Goal: Transaction & Acquisition: Purchase product/service

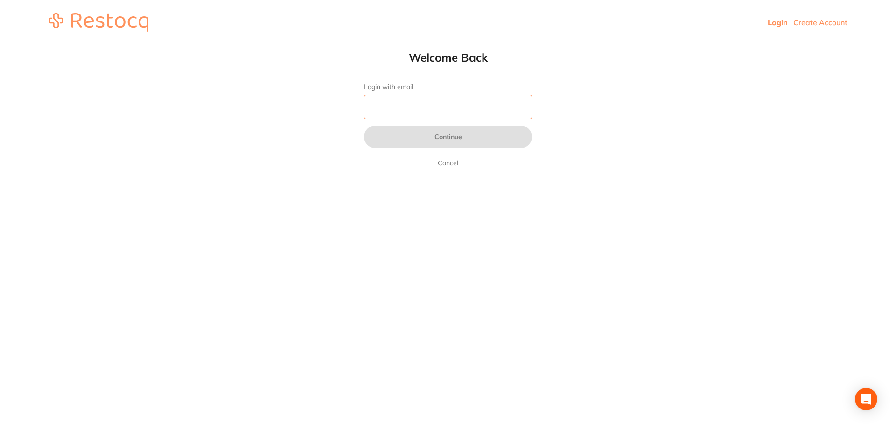
click at [442, 113] on input "Login with email" at bounding box center [448, 107] width 168 height 24
type input "[EMAIL_ADDRESS][DOMAIN_NAME]"
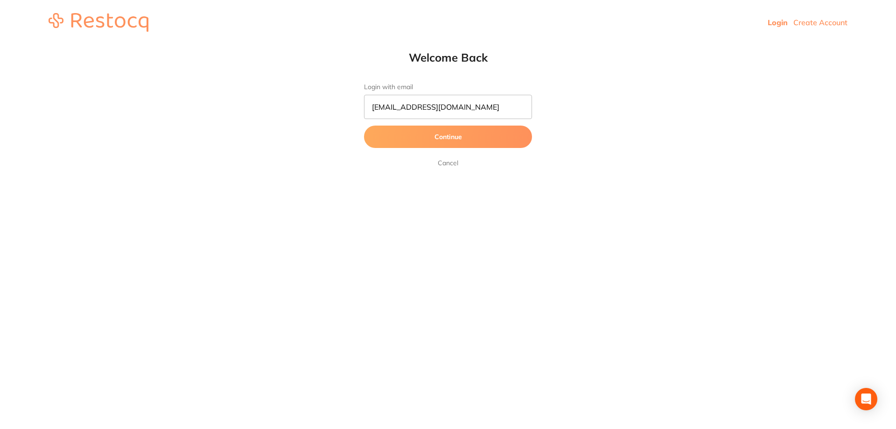
click at [445, 141] on button "Continue" at bounding box center [448, 136] width 168 height 22
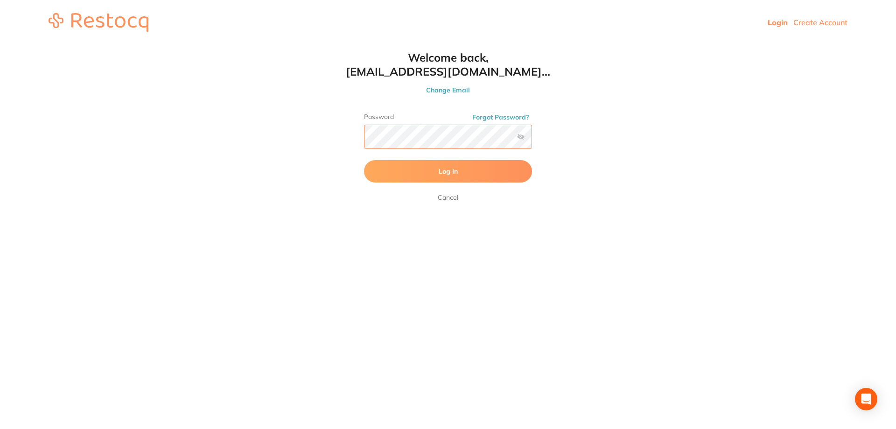
click at [364, 160] on button "Log In" at bounding box center [448, 171] width 168 height 22
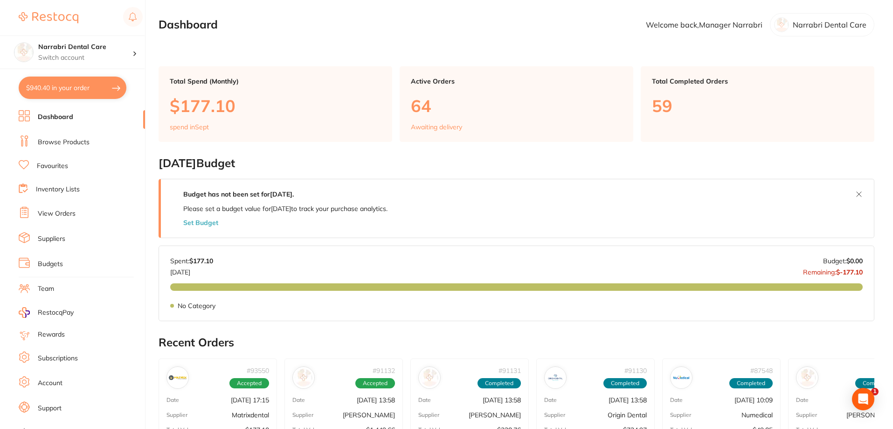
checkbox input "false"
click at [90, 44] on h4 "Narrabri Dental Care" at bounding box center [85, 46] width 94 height 9
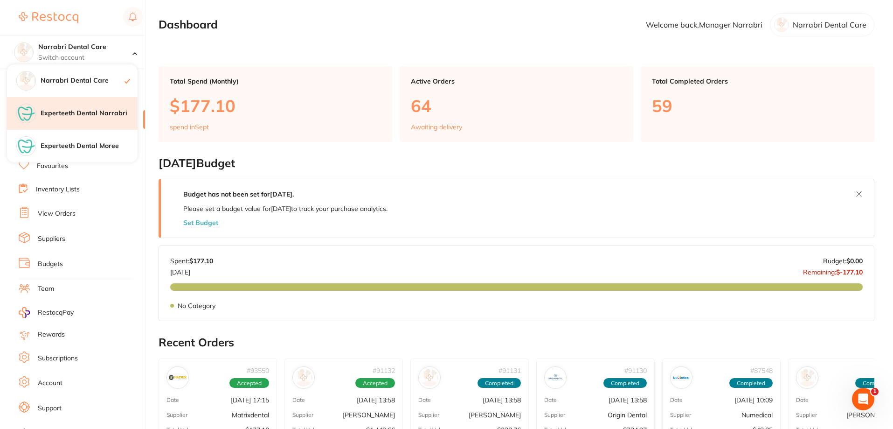
click at [99, 113] on h4 "Experteeth Dental Narrabri" at bounding box center [89, 113] width 97 height 9
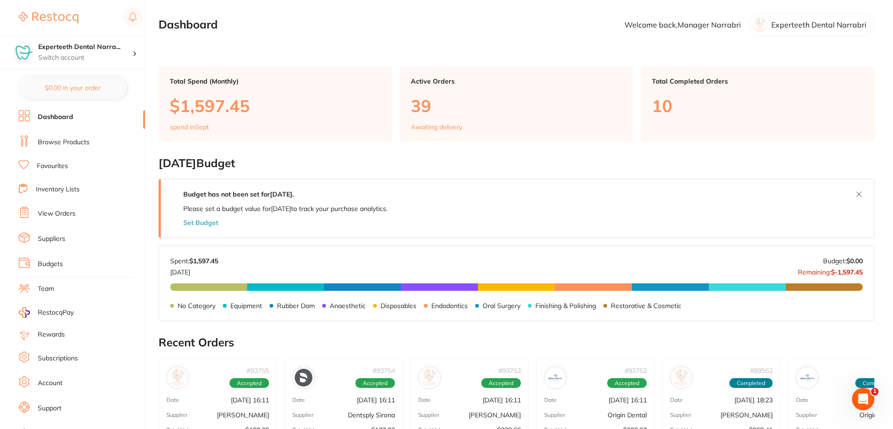
click at [60, 212] on link "View Orders" at bounding box center [57, 213] width 38 height 9
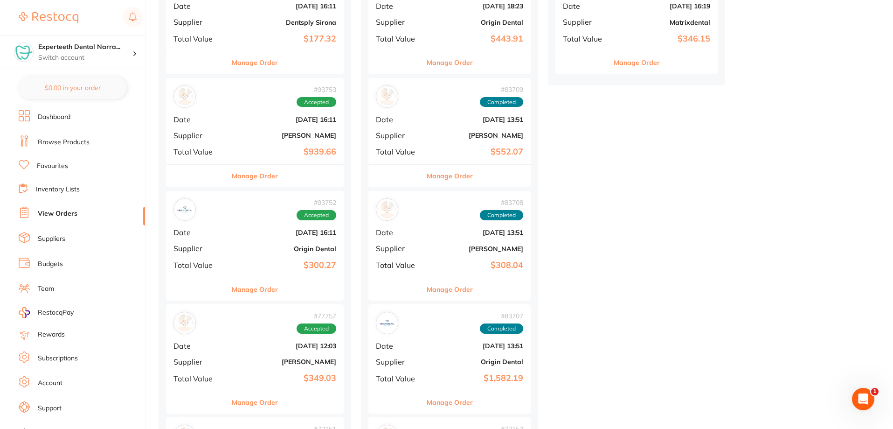
scroll to position [280, 0]
click at [266, 252] on div "# 93752 Accepted Date [DATE] 16:11 Supplier Origin Dental Total Value $300.27" at bounding box center [255, 233] width 178 height 86
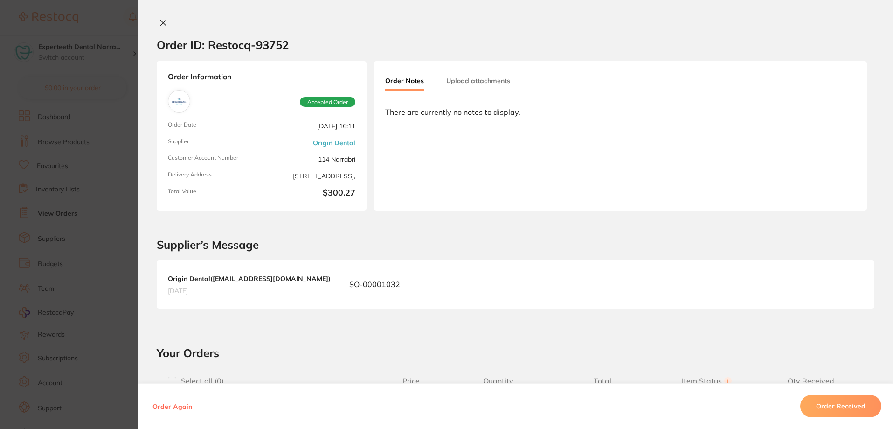
click at [153, 22] on div at bounding box center [515, 24] width 755 height 10
click at [166, 23] on button at bounding box center [163, 24] width 13 height 10
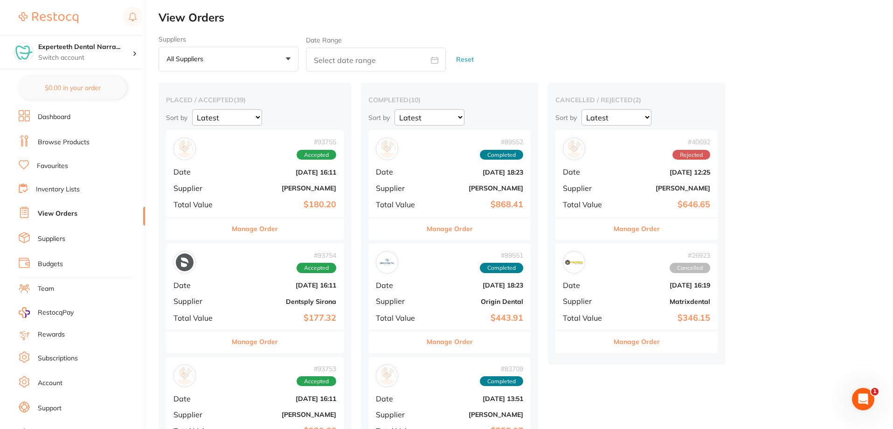
click at [72, 146] on link "Browse Products" at bounding box center [64, 142] width 52 height 9
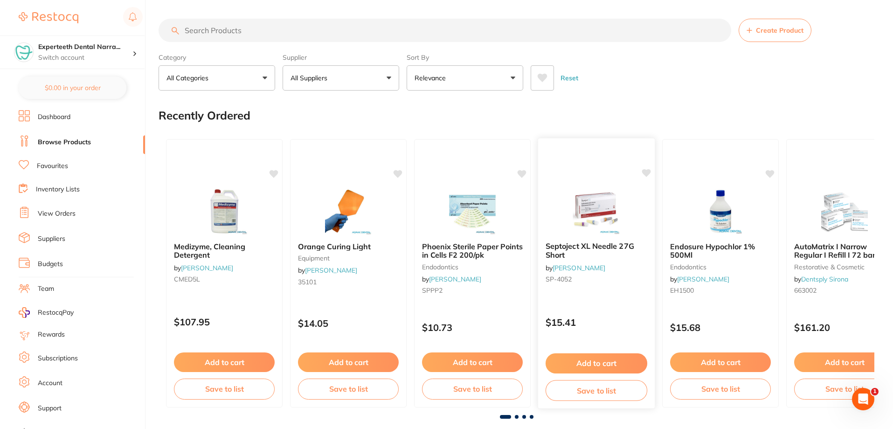
click at [645, 170] on icon at bounding box center [646, 173] width 9 height 8
click at [277, 170] on icon at bounding box center [274, 173] width 9 height 8
click at [261, 32] on input "search" at bounding box center [445, 30] width 573 height 23
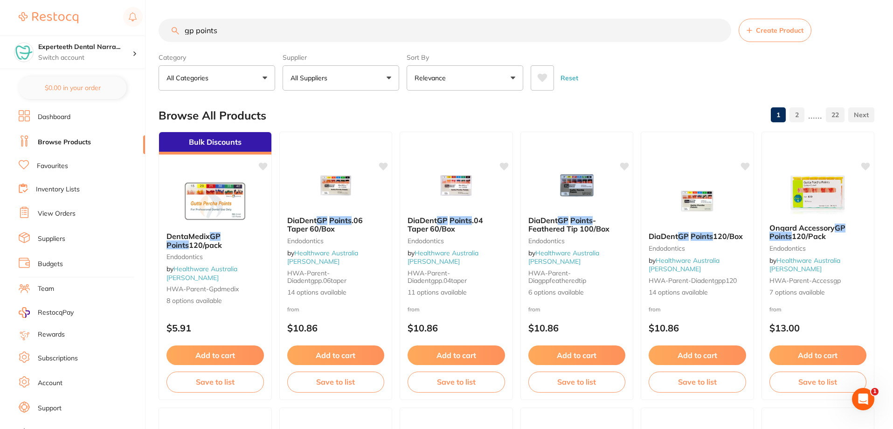
type input "gp points"
click at [346, 71] on button "All Suppliers" at bounding box center [341, 77] width 117 height 25
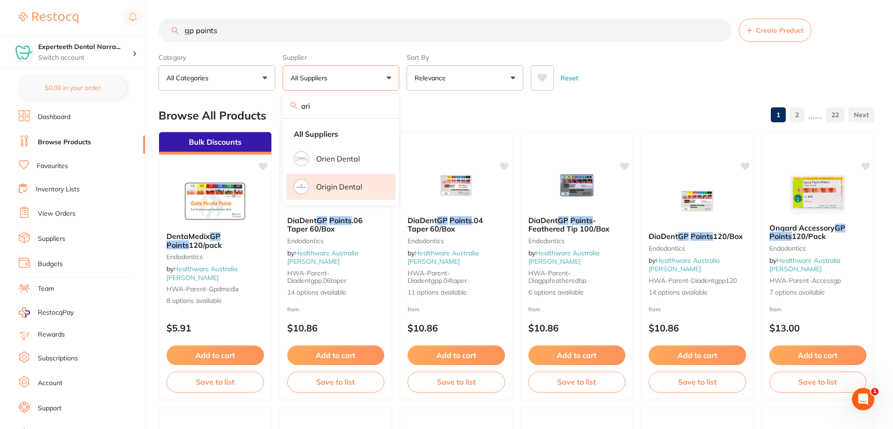
type input "ori"
click at [333, 181] on li "Origin Dental" at bounding box center [340, 187] width 109 height 26
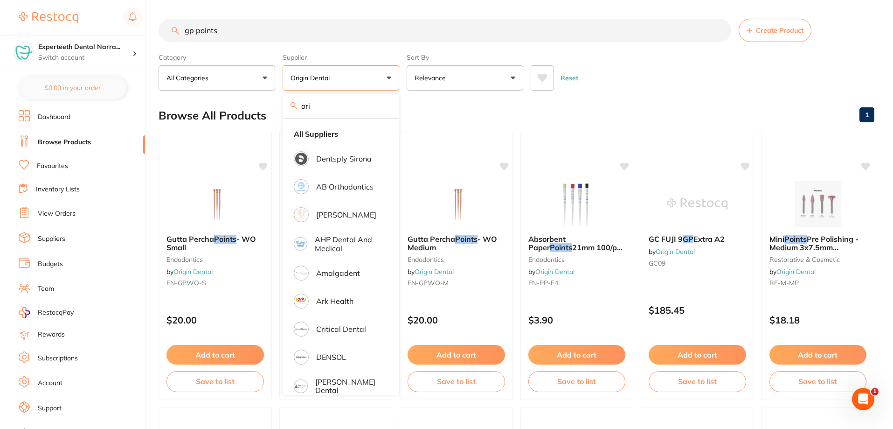
click at [637, 40] on input "gp points" at bounding box center [445, 30] width 573 height 23
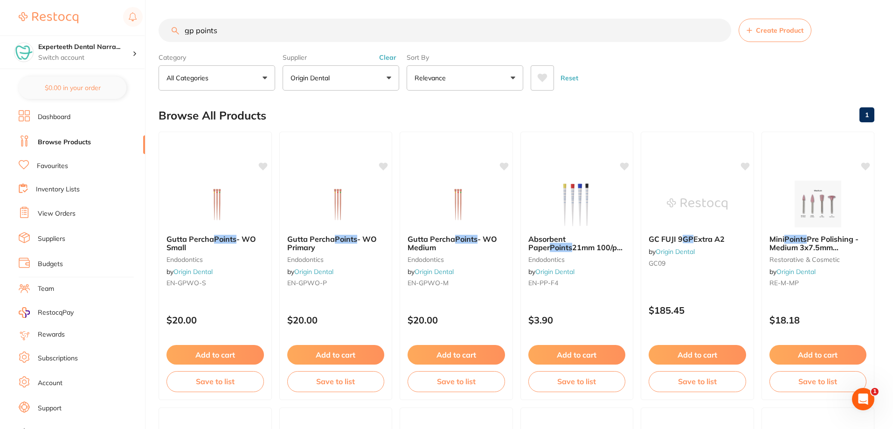
click at [302, 68] on button "Origin Dental" at bounding box center [341, 77] width 117 height 25
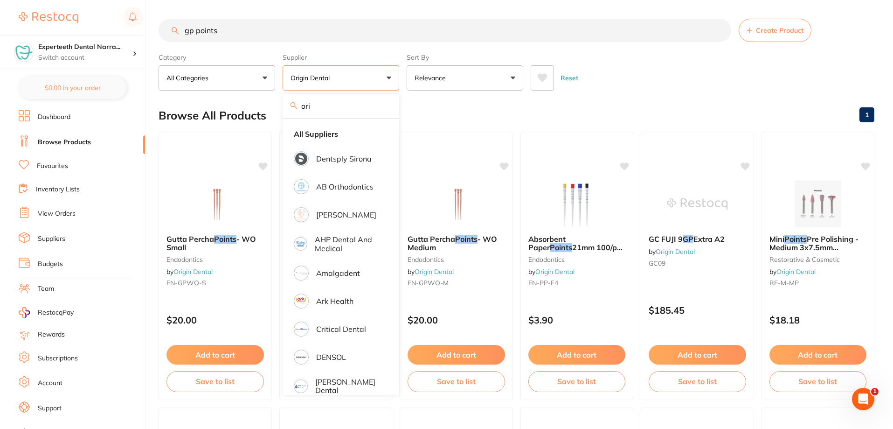
click at [393, 58] on label "Supplier" at bounding box center [341, 57] width 117 height 8
click at [413, 100] on div "Browse All Products 1" at bounding box center [517, 115] width 716 height 31
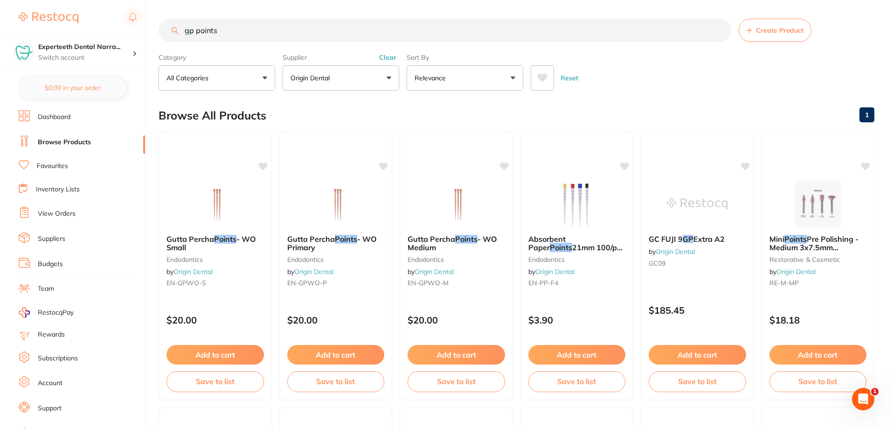
click at [385, 59] on button "Clear" at bounding box center [387, 57] width 23 height 8
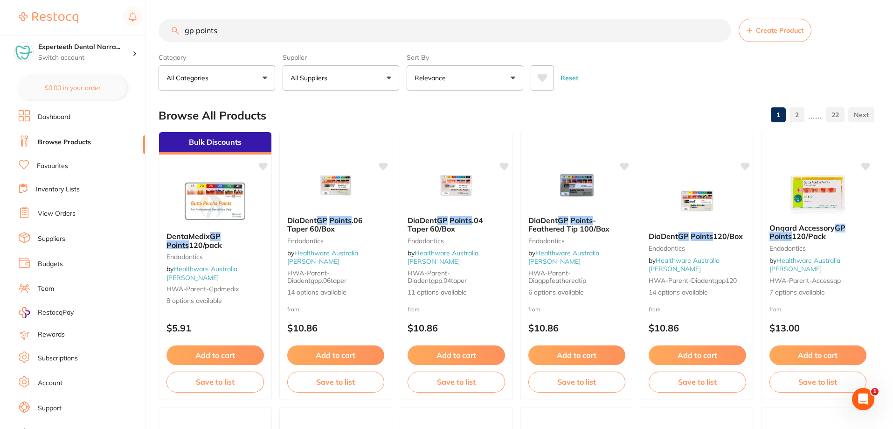
click at [229, 32] on input "gp points" at bounding box center [445, 30] width 573 height 23
type input "g"
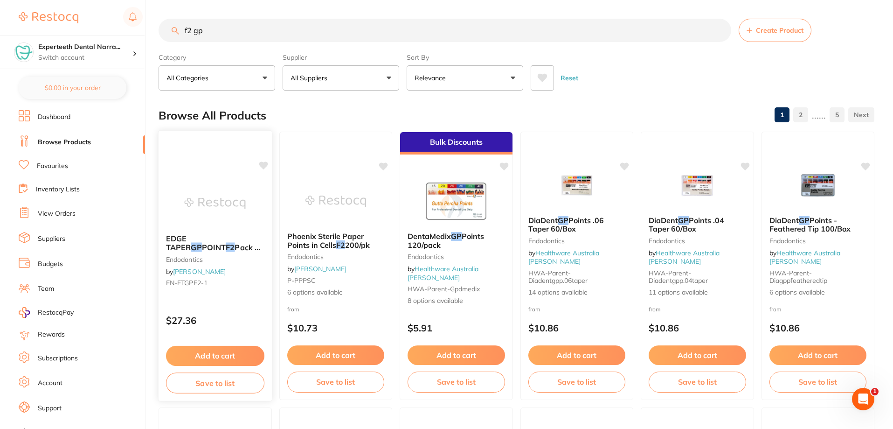
click at [213, 224] on img at bounding box center [215, 203] width 61 height 47
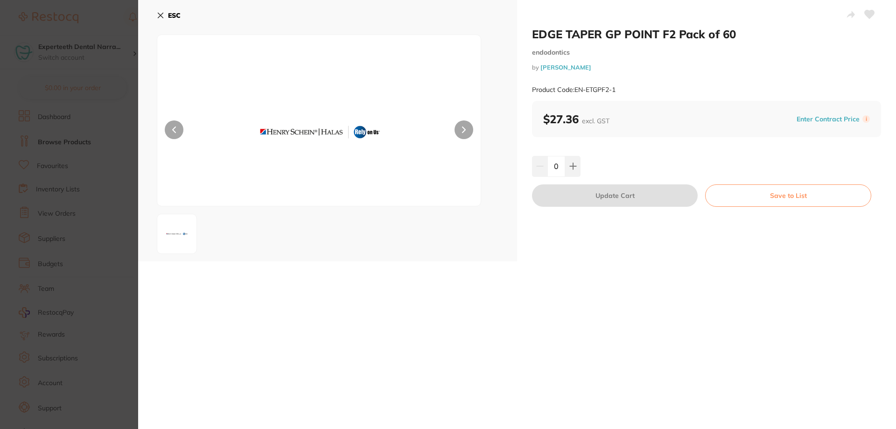
click at [464, 130] on icon at bounding box center [463, 130] width 3 height 6
click at [155, 11] on div "ESC" at bounding box center [327, 130] width 379 height 261
click at [165, 13] on button "ESC" at bounding box center [169, 15] width 24 height 16
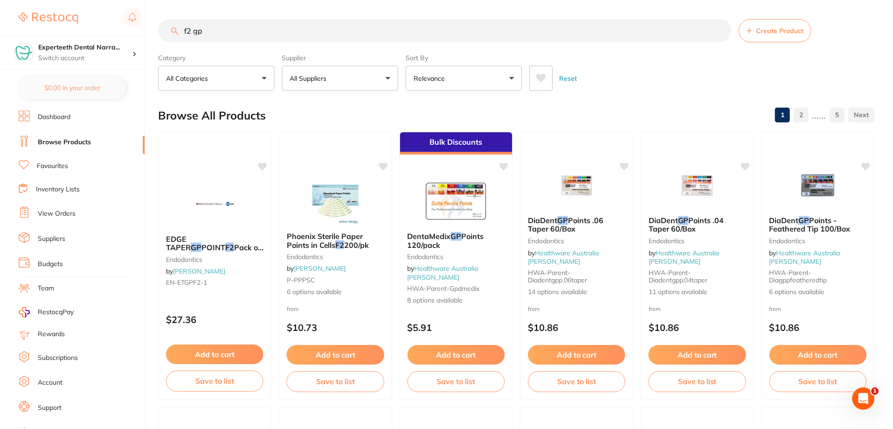
scroll to position [0, 0]
drag, startPoint x: 215, startPoint y: 33, endPoint x: 179, endPoint y: 31, distance: 35.5
click at [179, 31] on input "f2 gp" at bounding box center [445, 29] width 573 height 23
paste input "EN-ETGPF2-1"
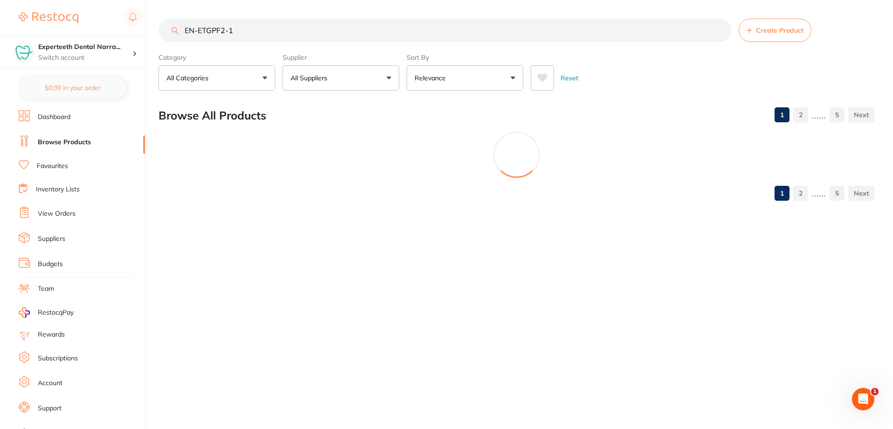
scroll to position [0, 0]
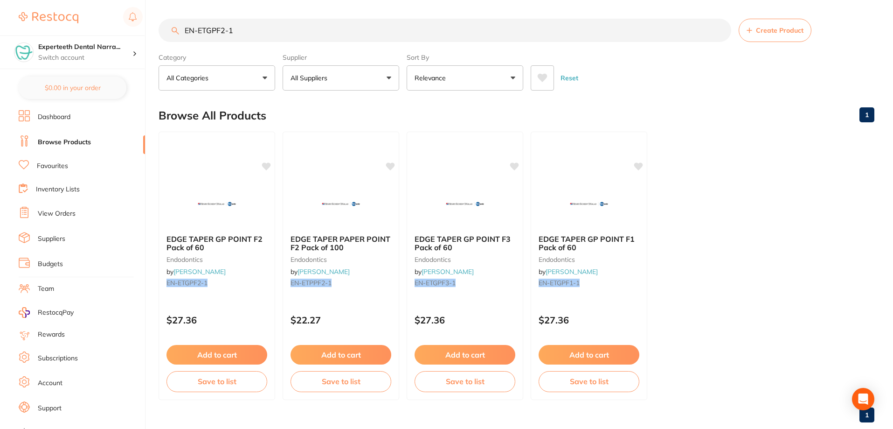
type input "EN-ETGPF2-1"
click at [208, 350] on button "Add to cart" at bounding box center [217, 356] width 102 height 20
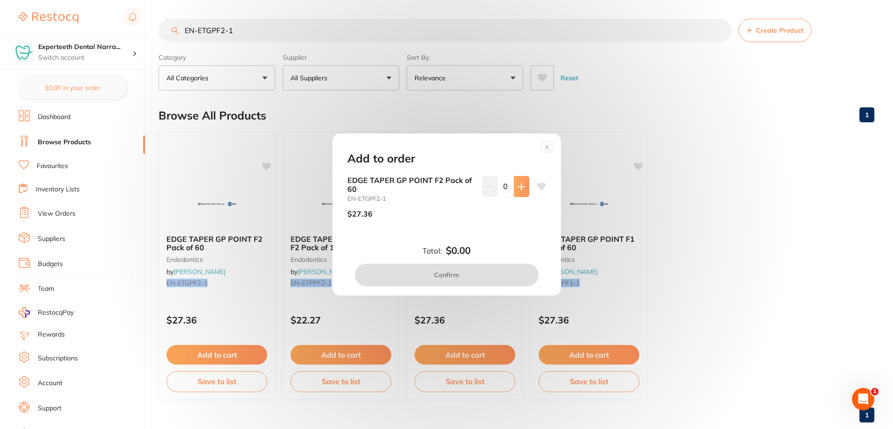
click at [518, 188] on icon at bounding box center [521, 186] width 7 height 7
type input "2"
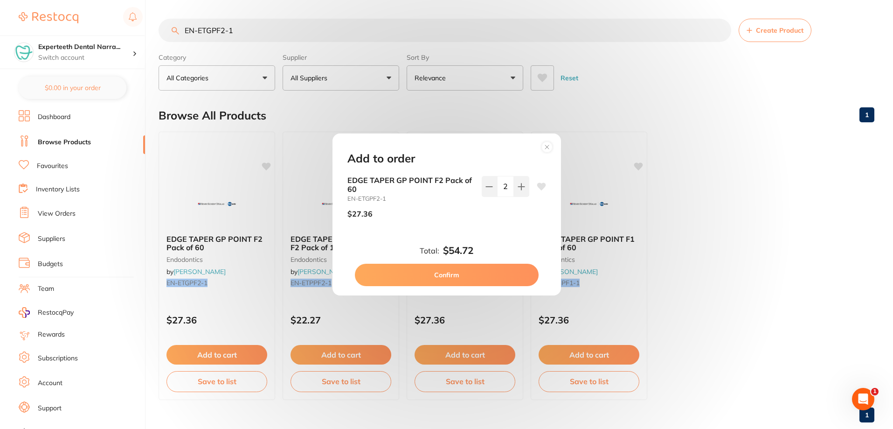
click at [459, 274] on button "Confirm" at bounding box center [447, 275] width 184 height 22
checkbox input "false"
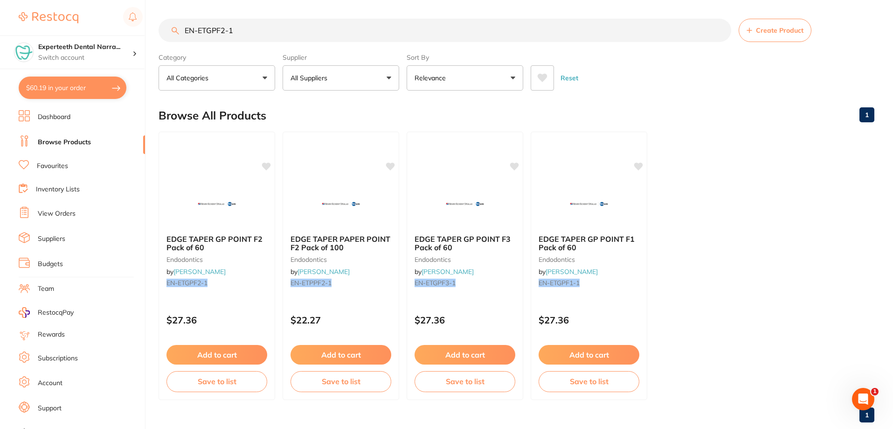
click at [244, 33] on input "EN-ETGPF2-1" at bounding box center [445, 30] width 573 height 23
click at [720, 29] on input "EN-ETGPF2-1" at bounding box center [445, 30] width 573 height 23
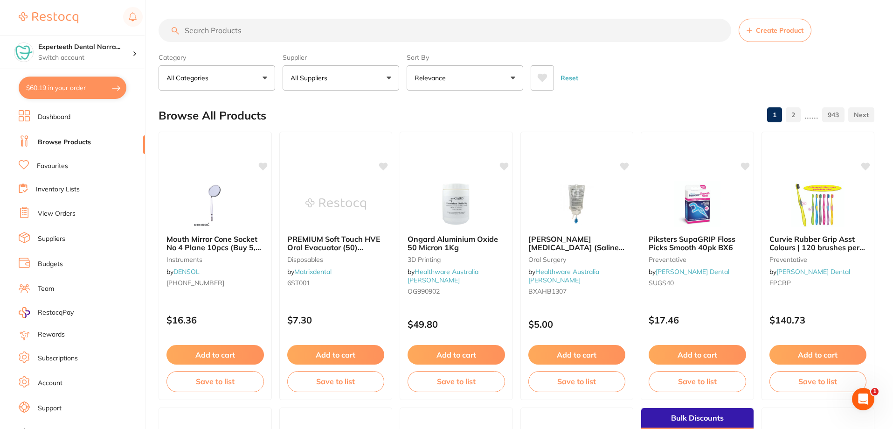
click at [74, 168] on li "Favourites" at bounding box center [82, 166] width 126 height 12
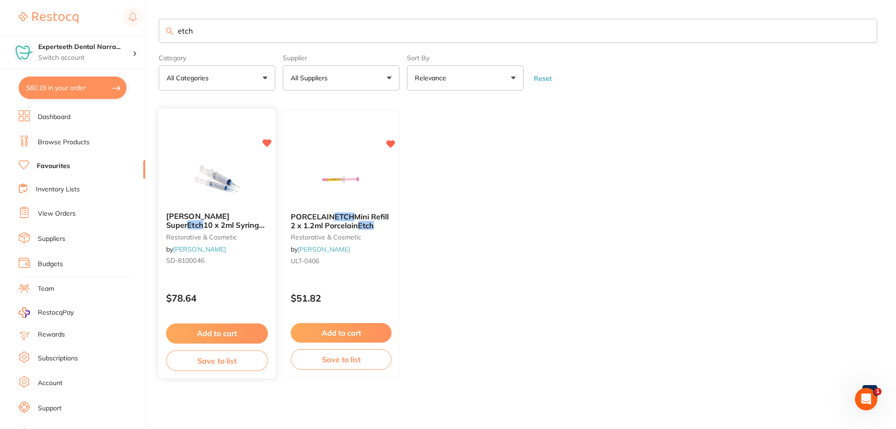
type input "etch"
click at [231, 228] on span "10 x 2ml Syringes and 50 Tips" at bounding box center [216, 229] width 101 height 18
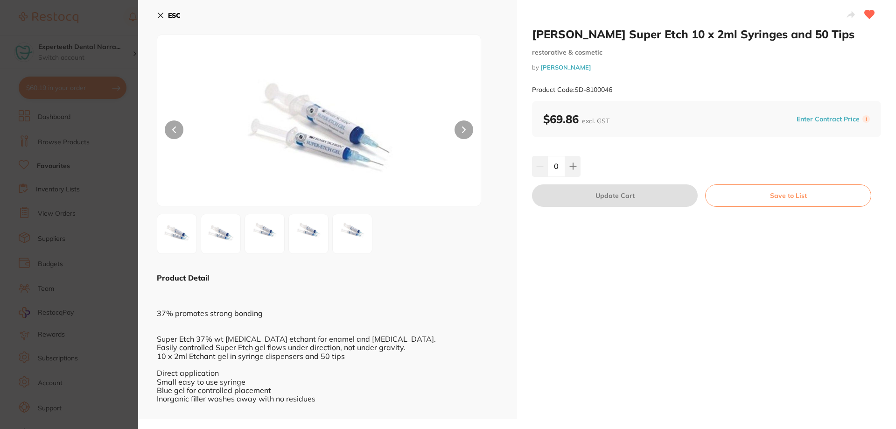
click at [469, 126] on button at bounding box center [463, 129] width 19 height 19
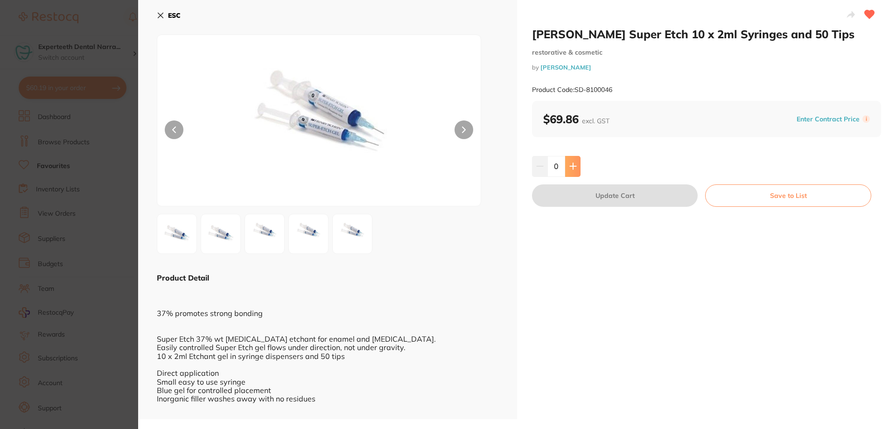
click at [575, 167] on icon at bounding box center [572, 165] width 7 height 7
type input "1"
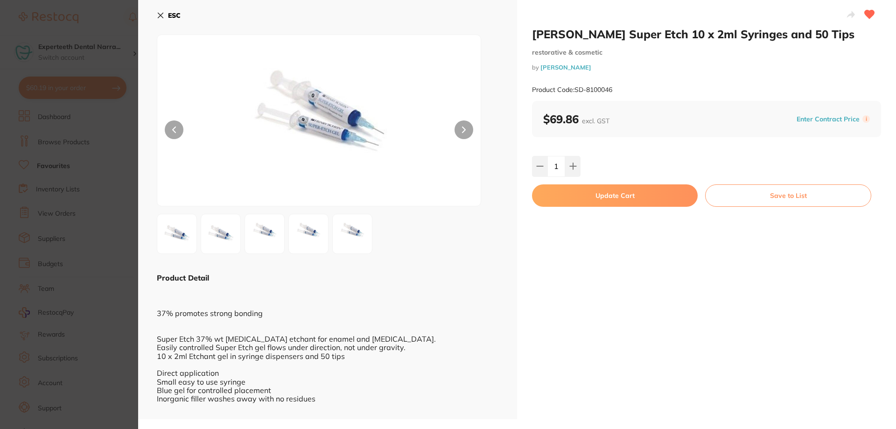
click at [577, 193] on button "Update Cart" at bounding box center [615, 195] width 166 height 22
